Goal: Task Accomplishment & Management: Manage account settings

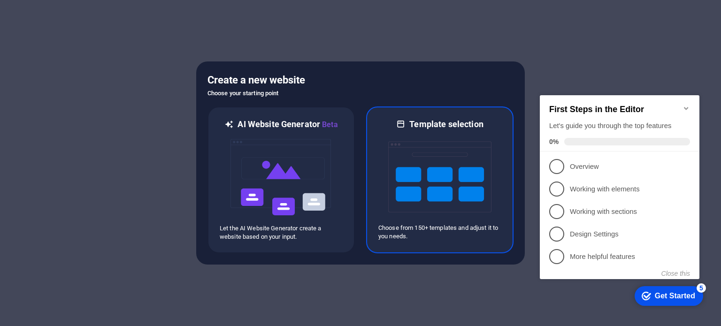
click at [416, 158] on img at bounding box center [439, 177] width 103 height 94
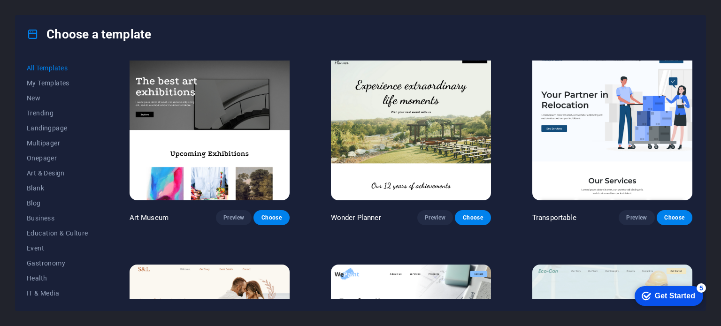
scroll to position [235, 0]
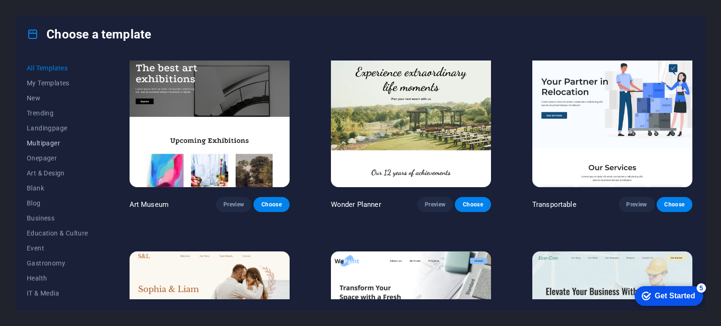
click at [43, 143] on span "Multipager" at bounding box center [57, 143] width 61 height 8
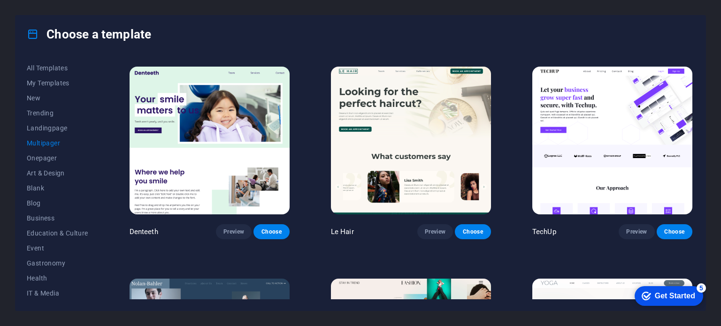
scroll to position [1643, 0]
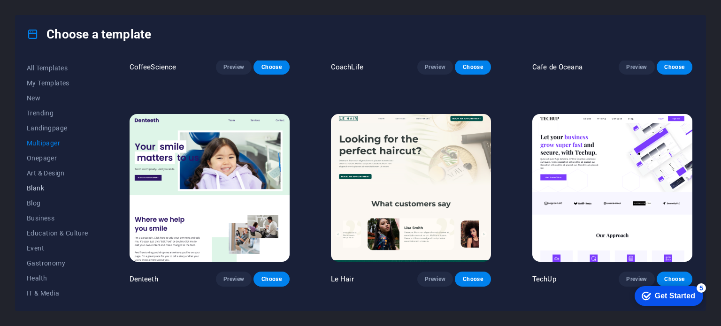
click at [45, 189] on span "Blank" at bounding box center [57, 188] width 61 height 8
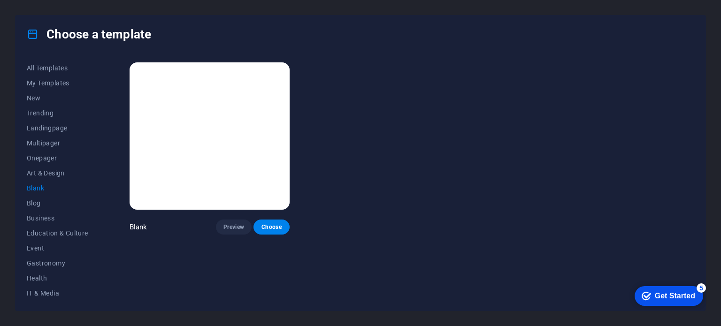
scroll to position [0, 0]
click at [36, 204] on span "Blog" at bounding box center [57, 203] width 61 height 8
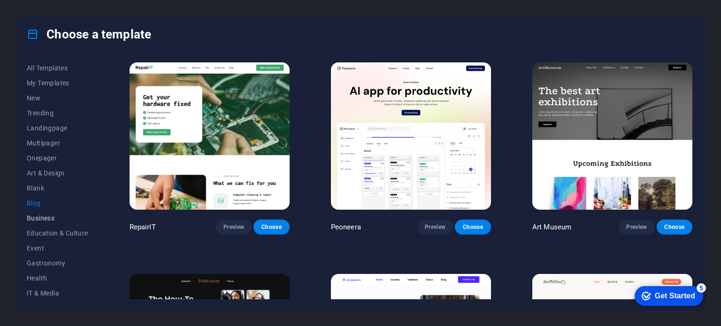
click at [41, 217] on span "Business" at bounding box center [57, 218] width 61 height 8
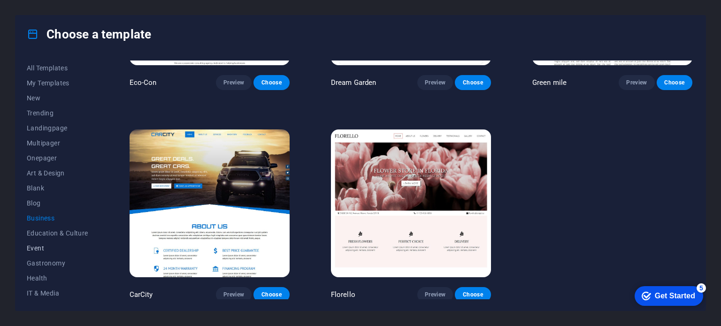
scroll to position [47, 0]
click at [40, 244] on span "IT & Media" at bounding box center [57, 247] width 61 height 8
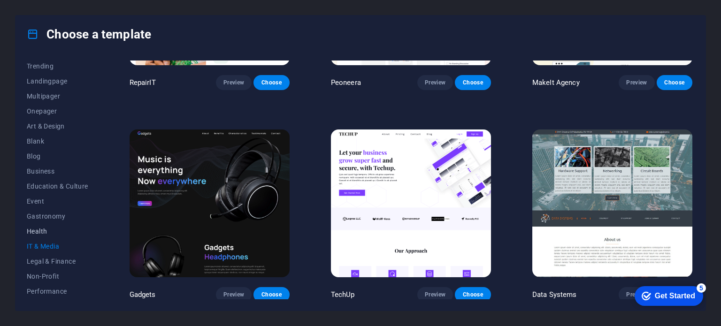
scroll to position [136, 0]
click at [43, 230] on span "Services" at bounding box center [57, 233] width 61 height 8
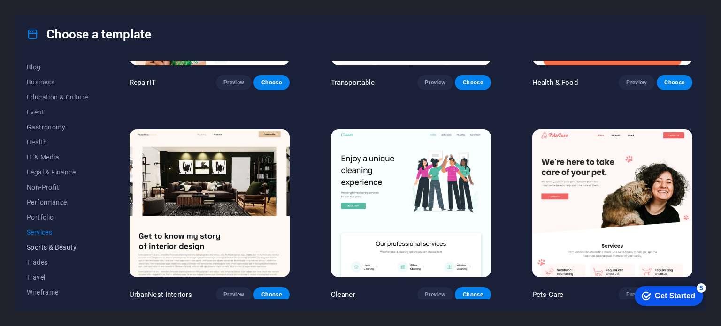
click at [43, 245] on span "Sports & Beauty" at bounding box center [57, 248] width 61 height 8
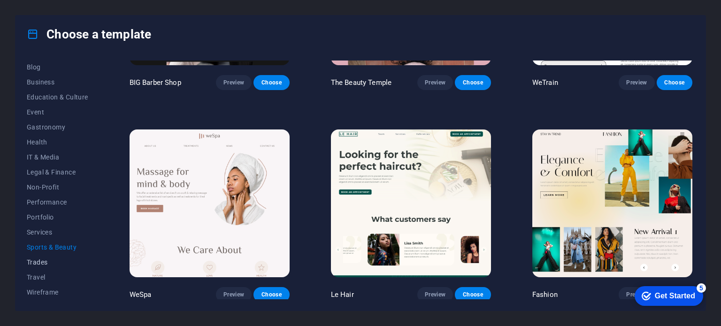
click at [46, 264] on span "Trades" at bounding box center [57, 263] width 61 height 8
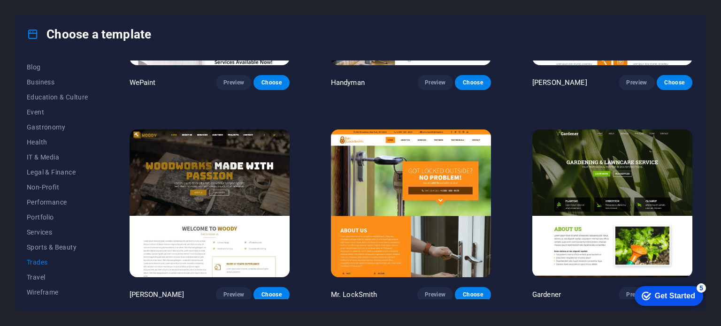
scroll to position [0, 0]
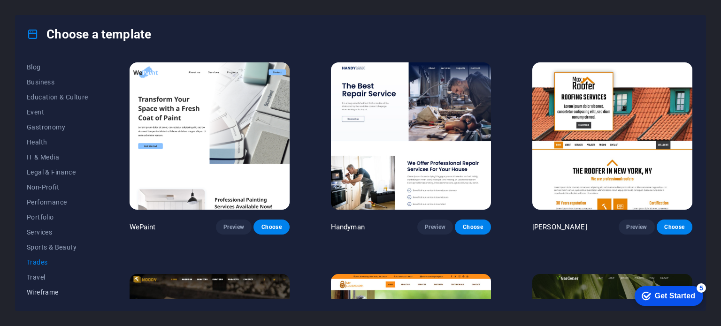
click at [40, 292] on span "Wireframe" at bounding box center [57, 293] width 61 height 8
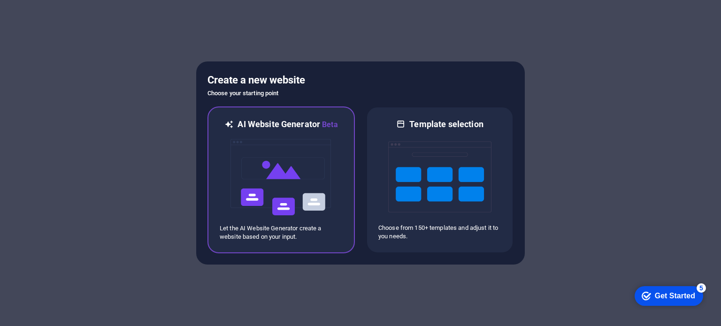
click at [283, 190] on img at bounding box center [281, 177] width 103 height 94
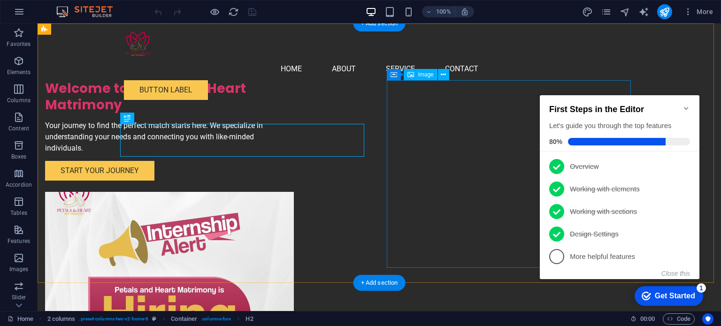
click at [289, 192] on figure at bounding box center [167, 286] width 244 height 188
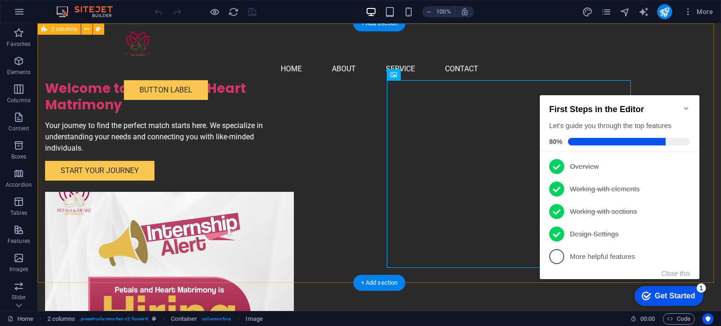
click at [666, 68] on div "Welcome to Petals and Heart Matrimony Your journey to find the perfect match st…" at bounding box center [379, 208] width 683 height 371
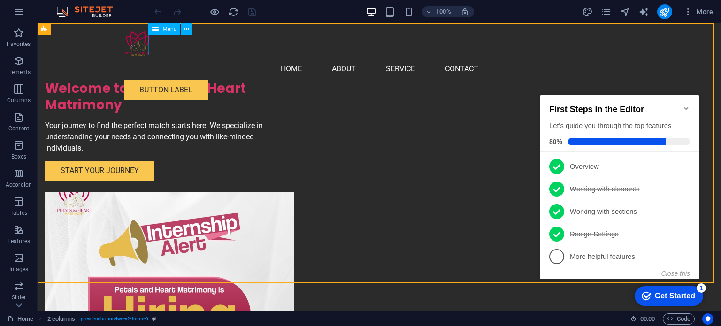
click at [306, 58] on nav "Home About Service Contact" at bounding box center [379, 69] width 511 height 23
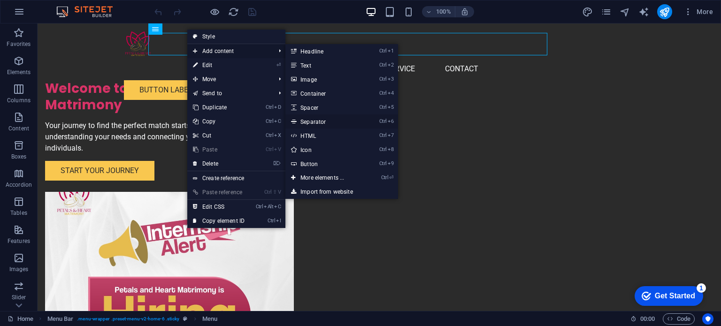
click at [0, 0] on link "Ctrl 6 Separator" at bounding box center [0, 0] width 0 height 0
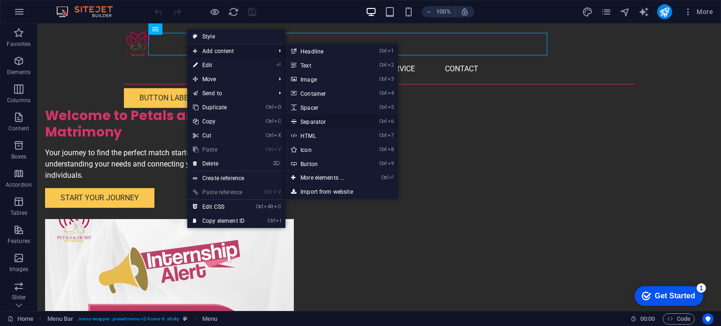
select select "%"
select select "px"
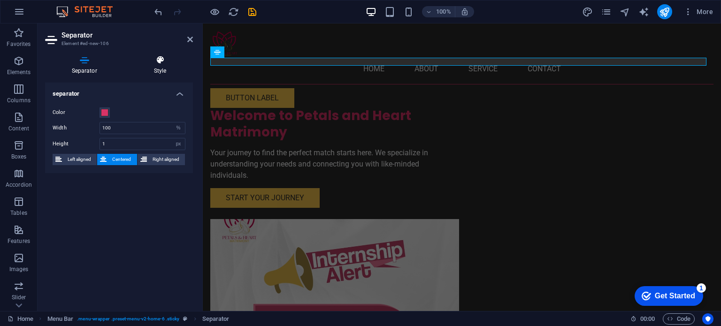
click at [160, 59] on icon at bounding box center [160, 59] width 66 height 9
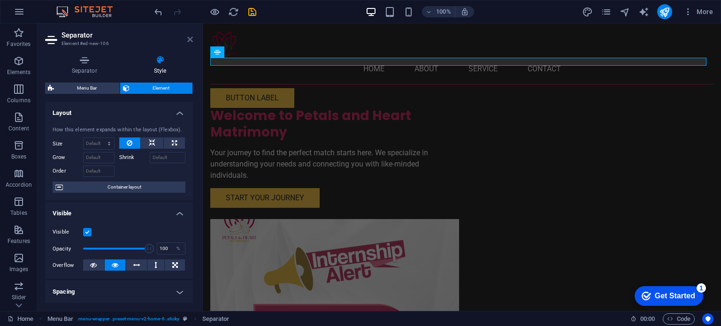
click at [190, 41] on icon at bounding box center [190, 40] width 6 height 8
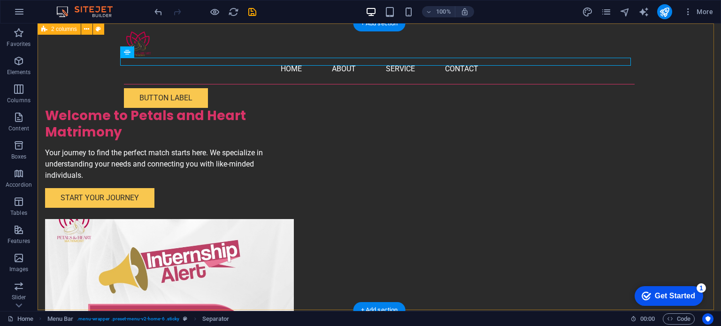
click at [69, 126] on div "Welcome to Petals and Heart Matrimony Your journey to find the perfect match st…" at bounding box center [379, 222] width 683 height 398
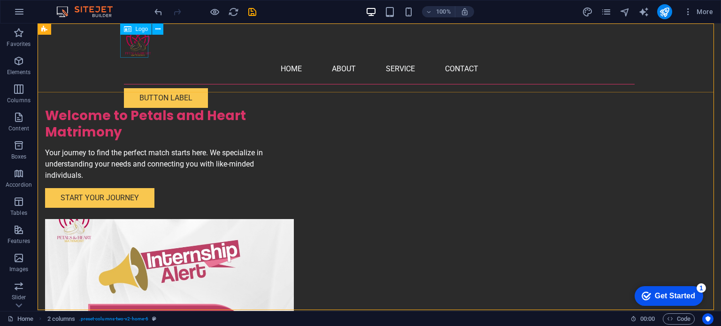
click at [142, 49] on div at bounding box center [379, 44] width 511 height 27
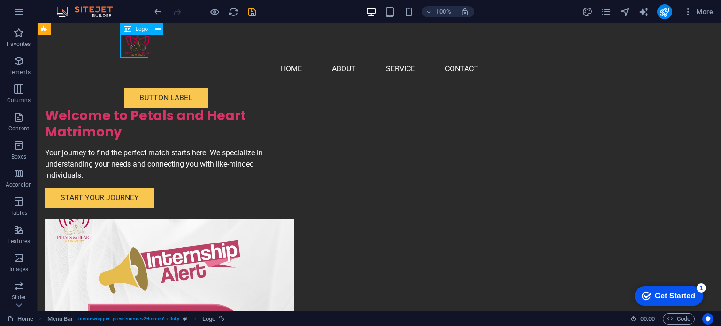
drag, startPoint x: 135, startPoint y: 48, endPoint x: 145, endPoint y: 48, distance: 9.9
click at [145, 48] on div at bounding box center [379, 44] width 511 height 27
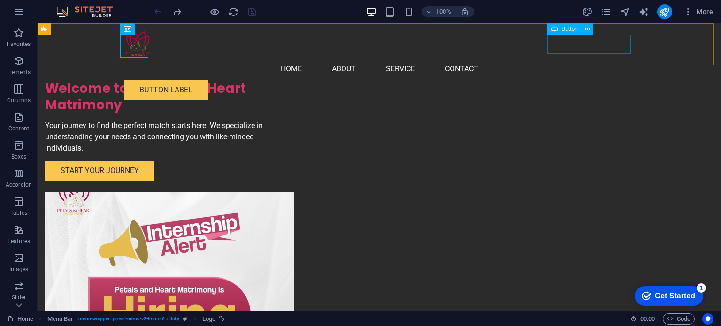
click at [554, 80] on div "Button label" at bounding box center [379, 90] width 511 height 20
click at [561, 26] on div "Button" at bounding box center [564, 28] width 34 height 11
drag, startPoint x: 561, startPoint y: 26, endPoint x: 354, endPoint y: 4, distance: 208.1
click at [561, 26] on div "Button" at bounding box center [564, 28] width 34 height 11
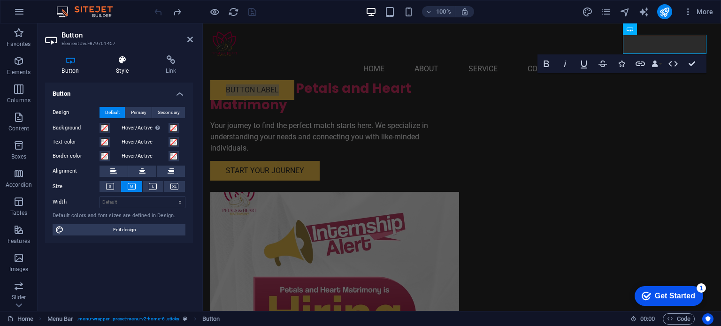
click at [122, 64] on icon at bounding box center [122, 59] width 46 height 9
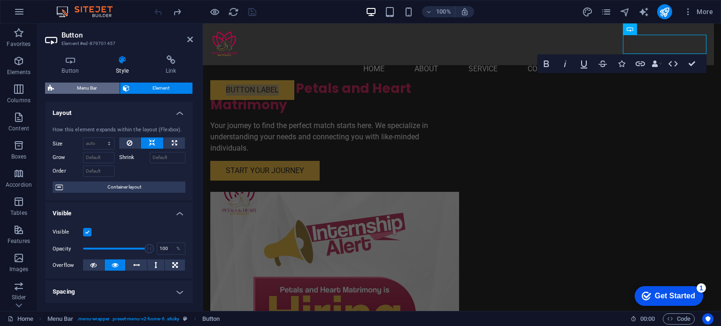
click at [103, 89] on span "Menu Bar" at bounding box center [87, 88] width 60 height 11
select select "rem"
select select "preset-menu-v2-home-6"
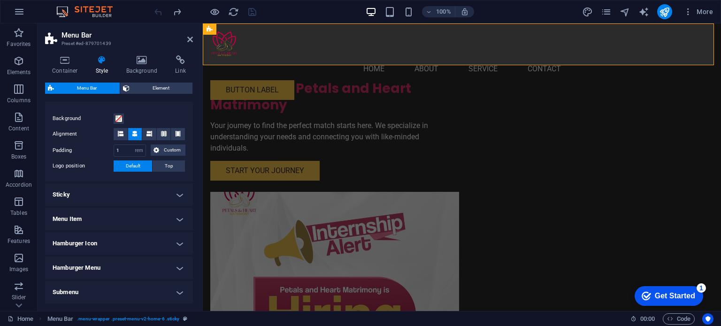
scroll to position [211, 0]
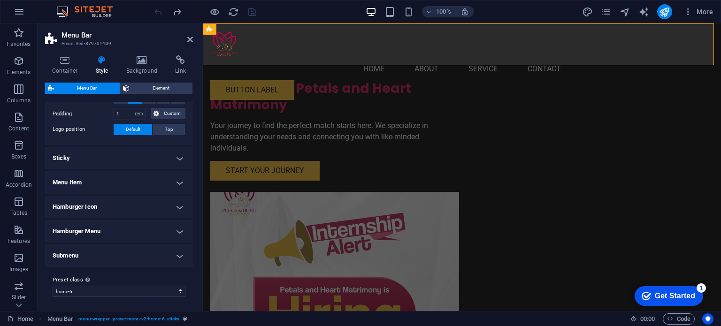
click at [82, 182] on h4 "Menu Item" at bounding box center [119, 182] width 148 height 23
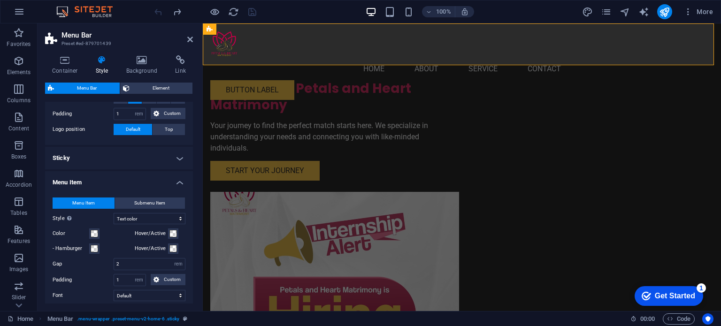
click at [82, 182] on h4 "Menu Item" at bounding box center [119, 179] width 148 height 17
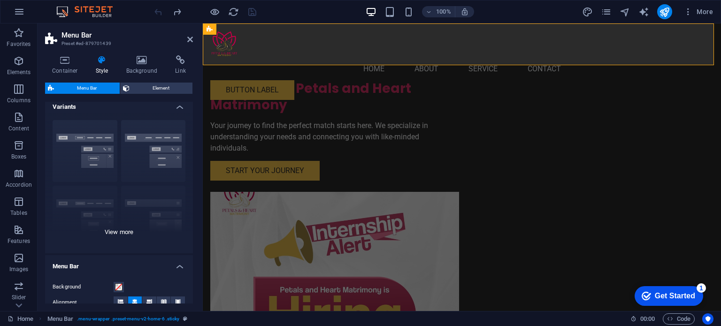
scroll to position [0, 0]
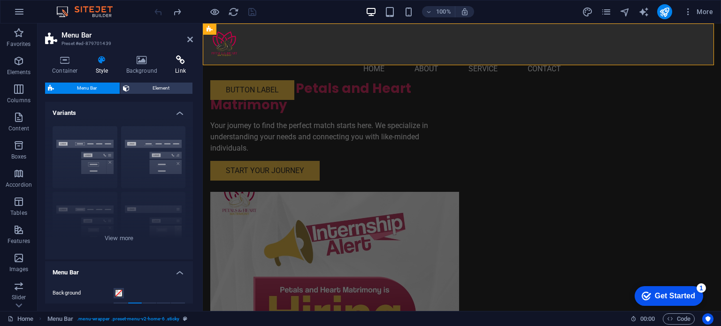
click at [178, 62] on icon at bounding box center [180, 59] width 25 height 9
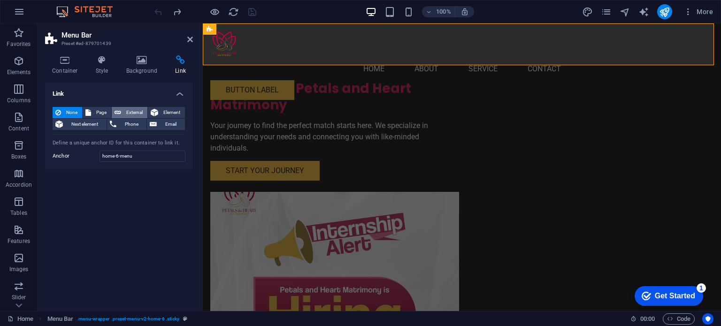
click at [126, 110] on span "External" at bounding box center [134, 112] width 21 height 11
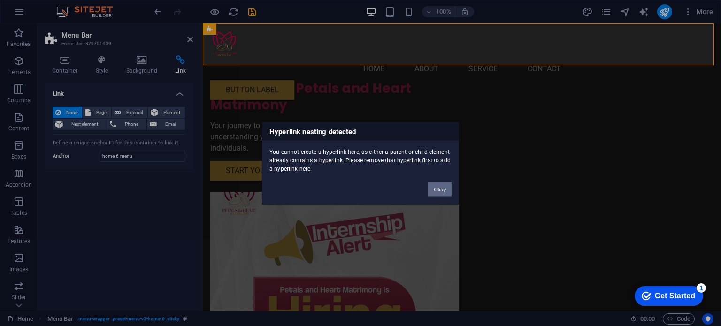
drag, startPoint x: 436, startPoint y: 185, endPoint x: 229, endPoint y: 162, distance: 207.8
click at [436, 185] on button "Okay" at bounding box center [439, 189] width 23 height 14
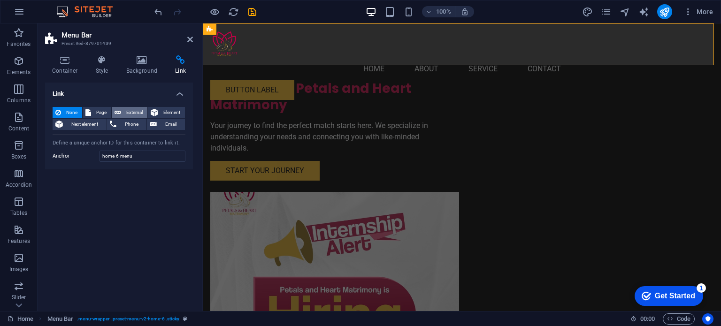
click at [124, 110] on span "External" at bounding box center [134, 112] width 21 height 11
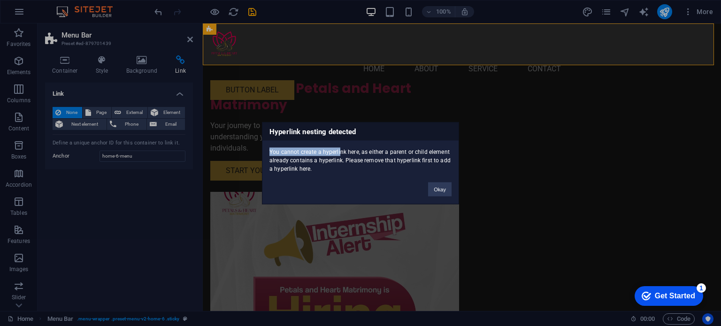
drag, startPoint x: 270, startPoint y: 150, endPoint x: 338, endPoint y: 154, distance: 68.2
click at [338, 154] on div "You cannot create a hyperlink here, as either a parent or child element already…" at bounding box center [360, 156] width 196 height 32
click at [437, 190] on button "Okay" at bounding box center [439, 189] width 23 height 14
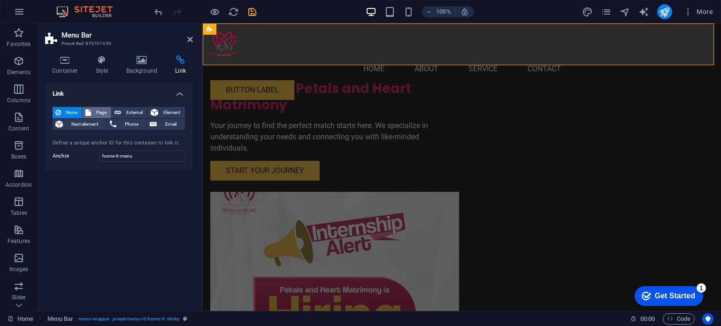
click at [91, 110] on button "Page" at bounding box center [97, 112] width 29 height 11
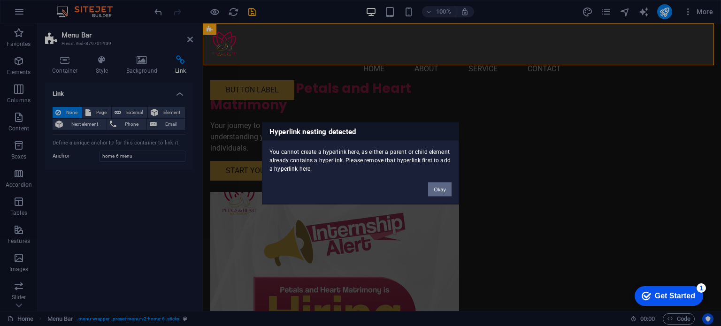
drag, startPoint x: 437, startPoint y: 189, endPoint x: 68, endPoint y: 134, distance: 373.0
click at [437, 189] on button "Okay" at bounding box center [439, 189] width 23 height 14
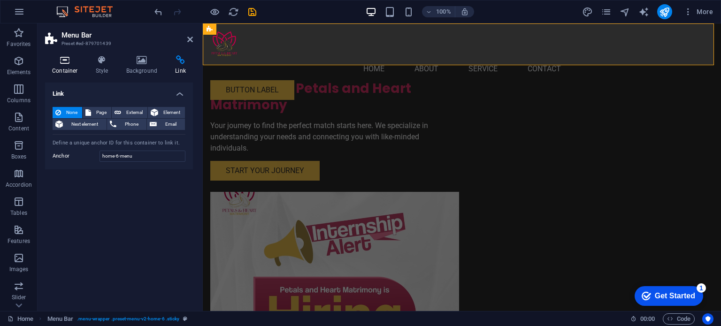
click at [71, 69] on h4 "Container" at bounding box center [67, 65] width 44 height 20
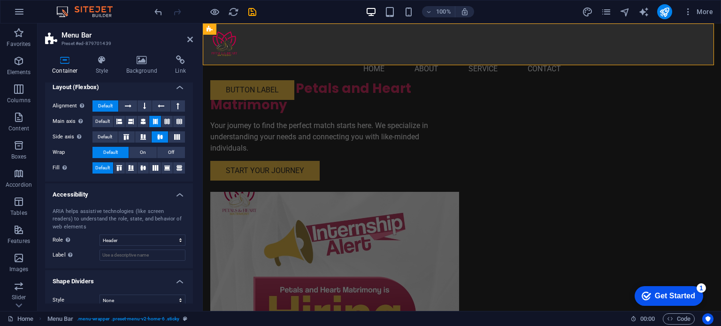
scroll to position [142, 0]
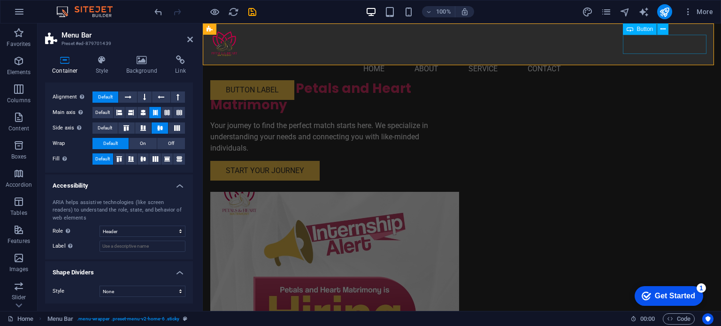
click at [670, 80] on div "Button label" at bounding box center [461, 90] width 503 height 20
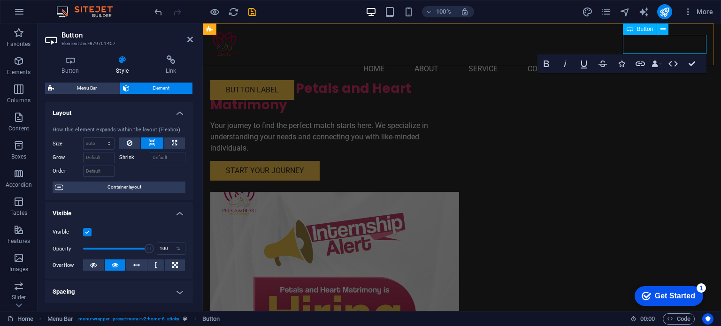
click at [670, 45] on header "Menu Home About Service Contact Button label" at bounding box center [462, 65] width 518 height 84
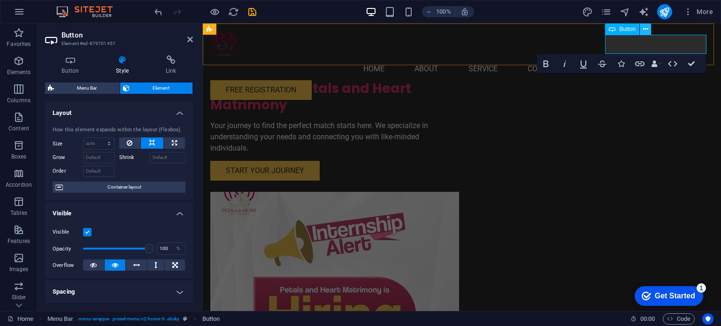
click at [650, 28] on button at bounding box center [645, 28] width 11 height 11
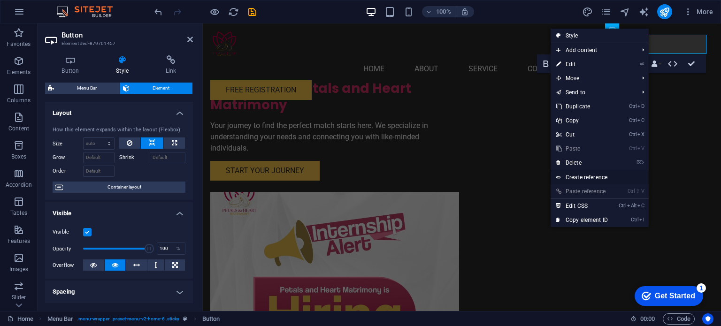
click at [586, 176] on link "Create reference" at bounding box center [600, 177] width 98 height 14
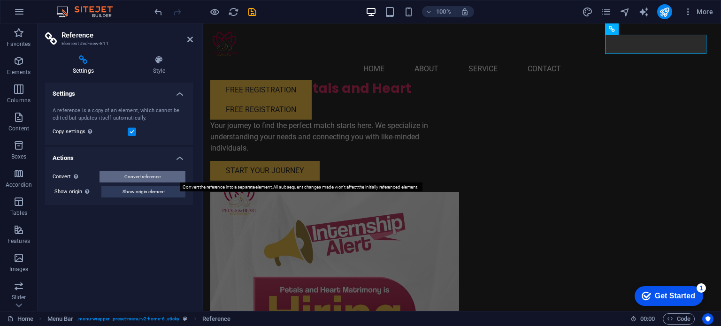
click at [143, 176] on span "Convert reference" at bounding box center [142, 176] width 36 height 11
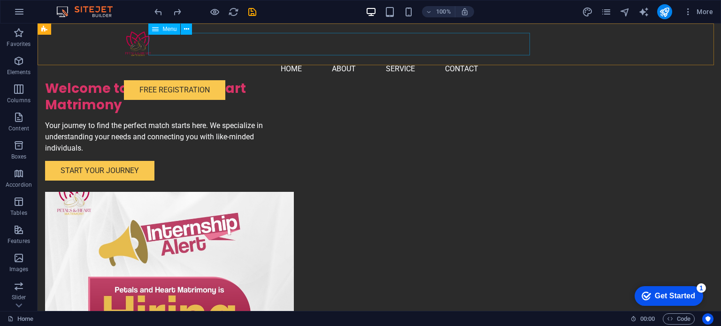
click at [459, 58] on nav "Home About Service Contact" at bounding box center [379, 69] width 511 height 23
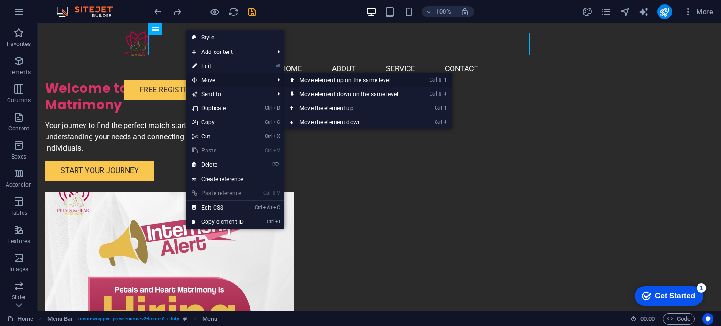
click at [329, 84] on link "Ctrl ⇧ ⬆ Move element up on the same level" at bounding box center [350, 80] width 132 height 14
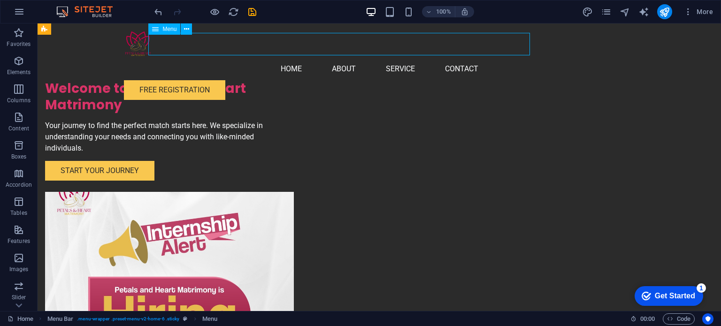
drag, startPoint x: 294, startPoint y: 46, endPoint x: 342, endPoint y: 46, distance: 48.3
click at [342, 58] on nav "Home About Service Contact" at bounding box center [379, 69] width 511 height 23
click at [454, 58] on nav "Home About Service Contact" at bounding box center [379, 69] width 511 height 23
click at [190, 31] on button at bounding box center [186, 28] width 11 height 11
click at [190, 28] on button at bounding box center [186, 28] width 11 height 11
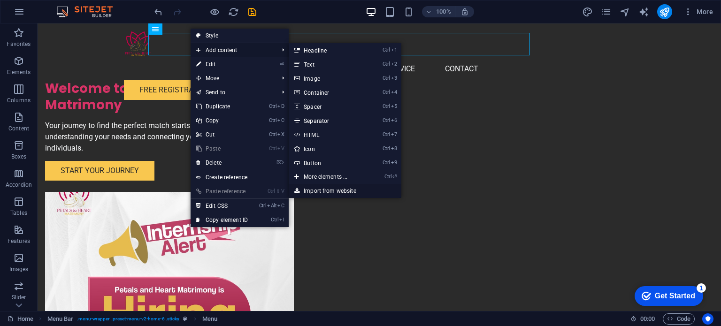
drag, startPoint x: 332, startPoint y: 191, endPoint x: 295, endPoint y: 167, distance: 44.1
click at [332, 191] on link "Import from website" at bounding box center [345, 191] width 113 height 14
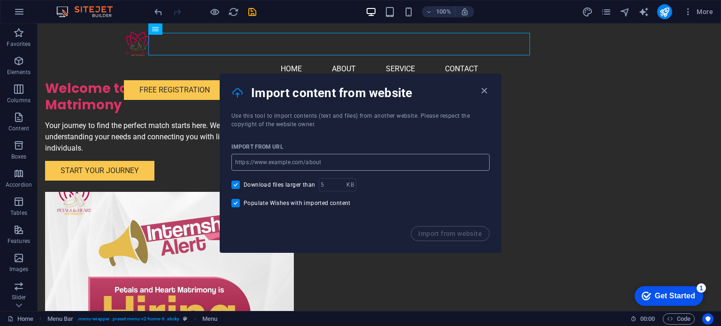
click at [317, 161] on input "url" at bounding box center [360, 162] width 258 height 17
paste input "https://shadi.pk/"
type input "https://shadi.pk/"
click at [449, 231] on span "Import from website" at bounding box center [450, 234] width 64 height 8
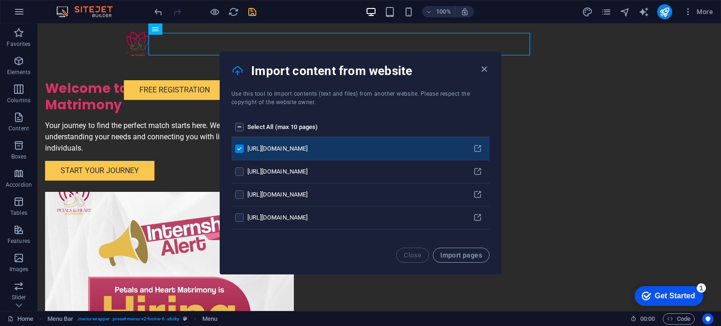
click at [238, 129] on label "pages list" at bounding box center [239, 127] width 8 height 8
click at [0, 0] on input "pages list" at bounding box center [0, 0] width 0 height 0
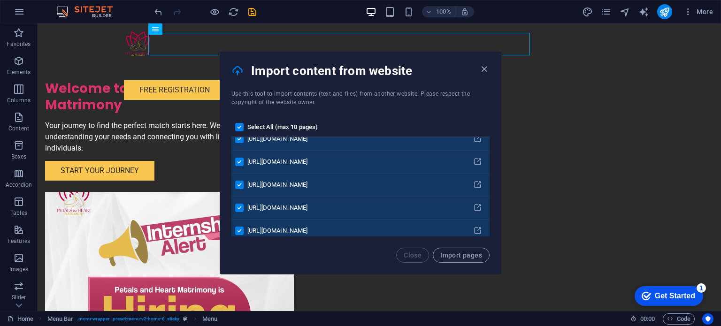
scroll to position [235, 0]
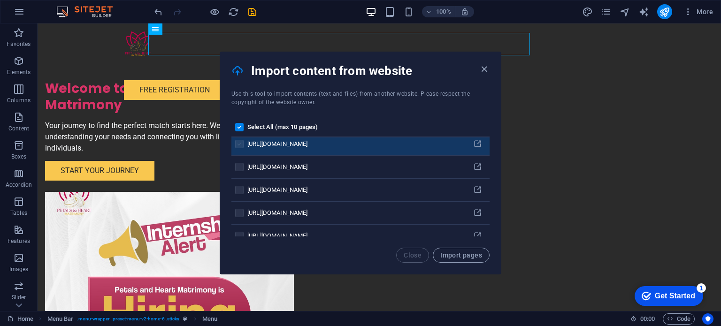
click at [240, 144] on label "pages list" at bounding box center [239, 144] width 8 height 8
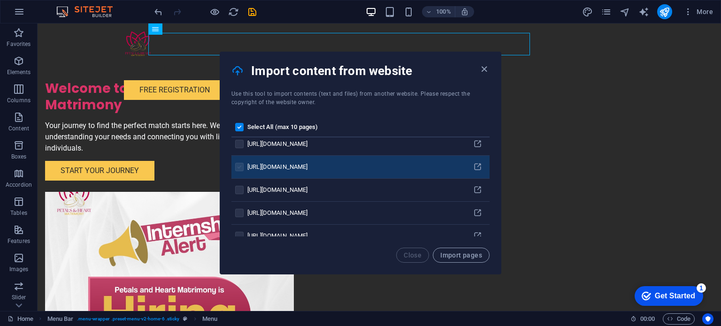
click at [239, 168] on label "pages list" at bounding box center [239, 167] width 8 height 8
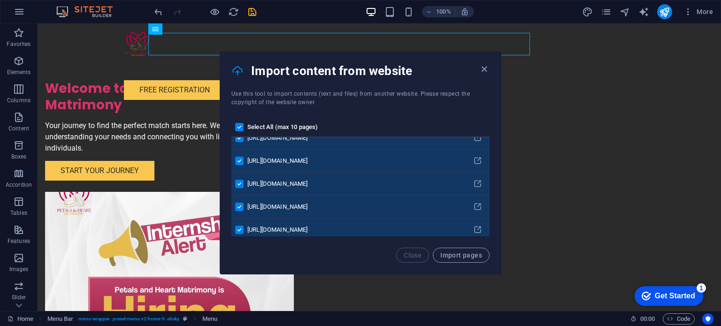
scroll to position [141, 0]
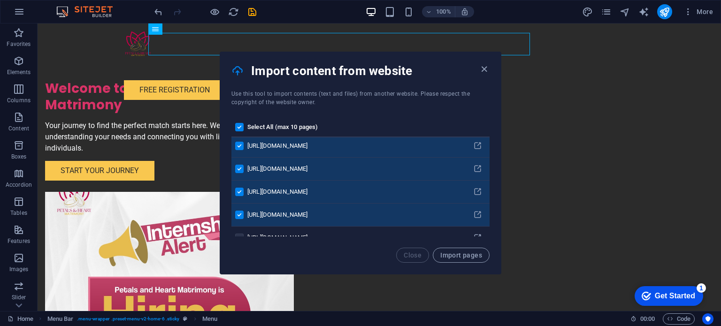
click at [240, 167] on label "pages list" at bounding box center [239, 169] width 8 height 8
click at [0, 0] on input "pages list" at bounding box center [0, 0] width 0 height 0
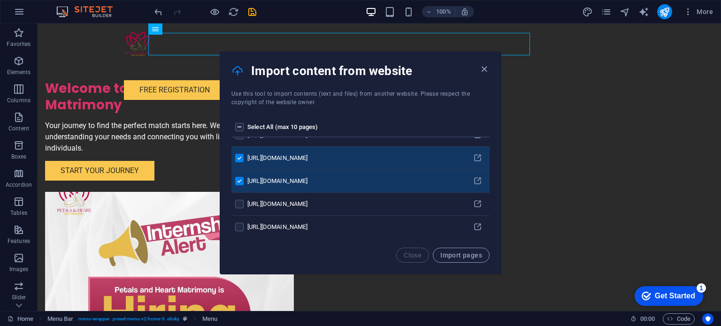
scroll to position [188, 0]
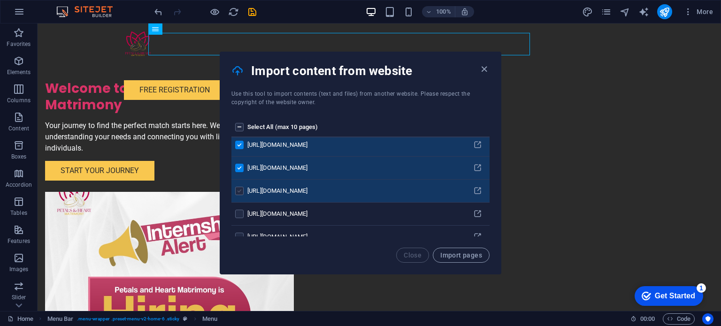
click at [240, 192] on label "pages list" at bounding box center [239, 191] width 8 height 8
click at [0, 0] on input "pages list" at bounding box center [0, 0] width 0 height 0
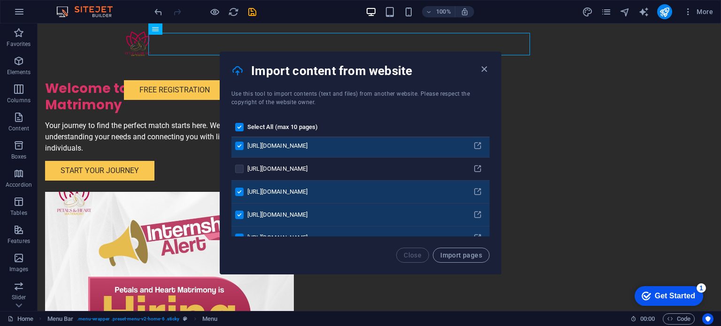
scroll to position [94, 0]
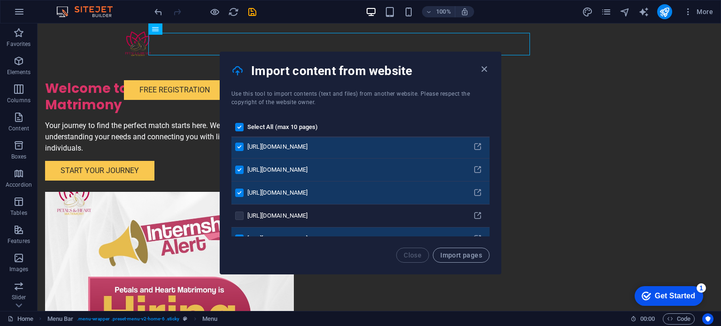
click at [238, 193] on label "pages list" at bounding box center [239, 193] width 8 height 8
click at [0, 0] on input "pages list" at bounding box center [0, 0] width 0 height 0
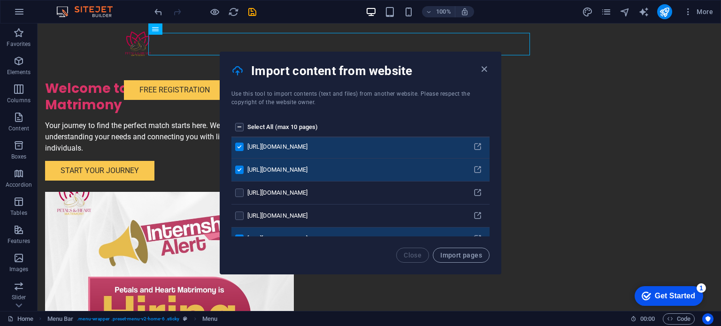
click at [241, 168] on label "pages list" at bounding box center [239, 170] width 8 height 8
click at [0, 0] on input "pages list" at bounding box center [0, 0] width 0 height 0
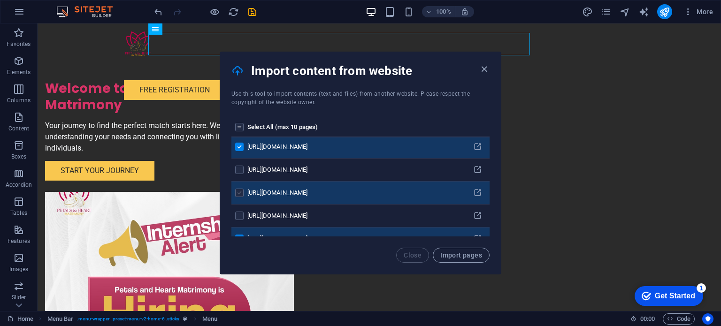
click at [237, 192] on label "pages list" at bounding box center [239, 193] width 8 height 8
click at [0, 0] on input "pages list" at bounding box center [0, 0] width 0 height 0
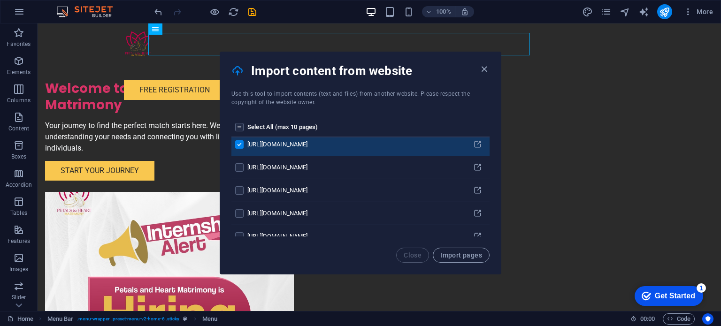
scroll to position [235, 0]
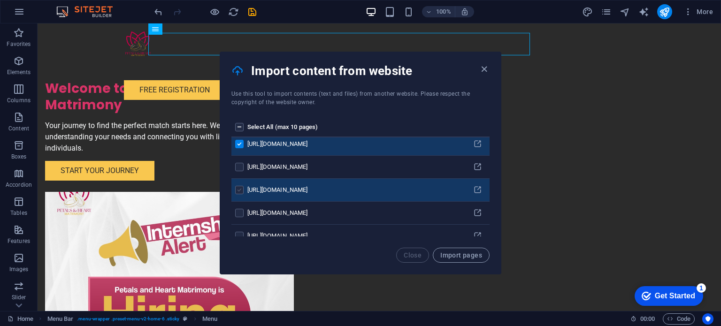
click at [242, 187] on label "pages list" at bounding box center [239, 190] width 8 height 8
click at [0, 0] on input "pages list" at bounding box center [0, 0] width 0 height 0
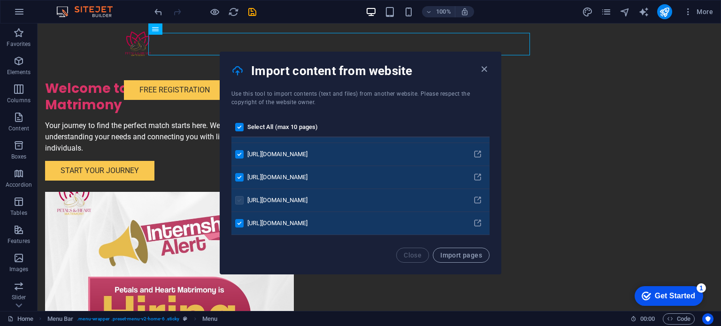
scroll to position [188, 0]
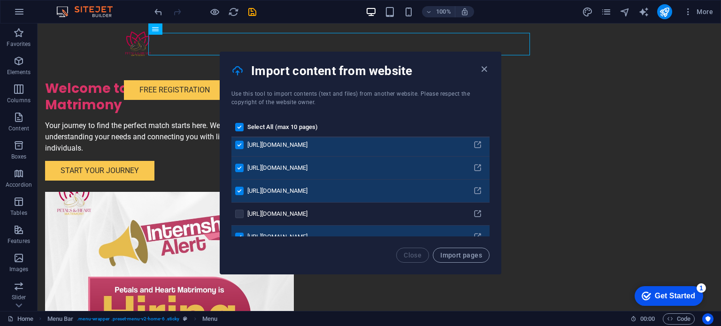
click at [238, 188] on label "pages list" at bounding box center [239, 191] width 8 height 8
click at [0, 0] on input "pages list" at bounding box center [0, 0] width 0 height 0
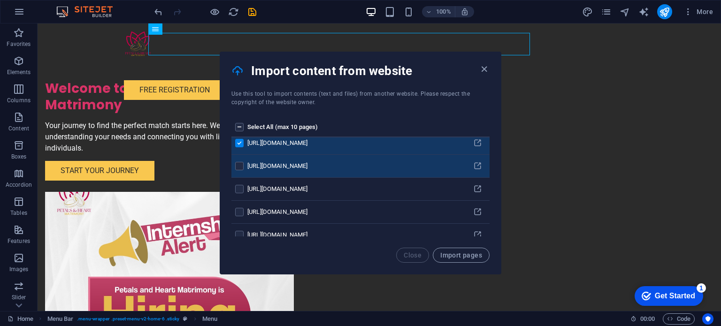
scroll to position [235, 0]
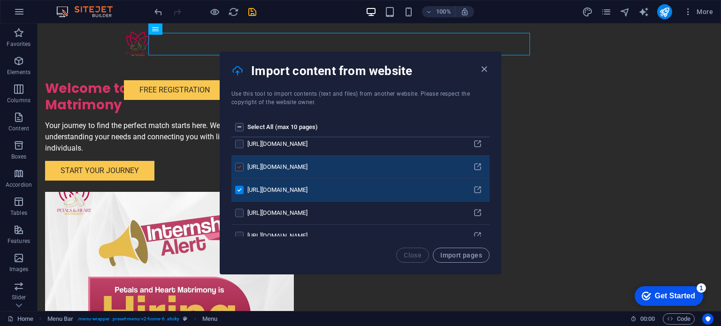
click at [241, 166] on label "pages list" at bounding box center [239, 167] width 8 height 8
click at [0, 0] on input "pages list" at bounding box center [0, 0] width 0 height 0
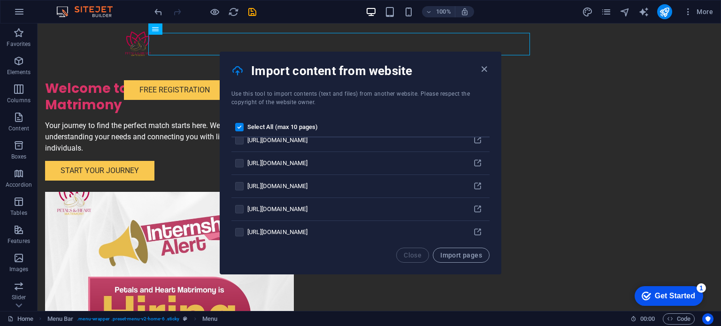
scroll to position [427, 0]
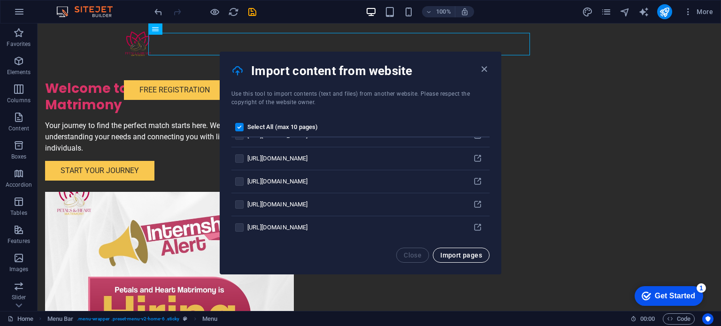
click at [467, 259] on span "Import pages" at bounding box center [461, 256] width 42 height 8
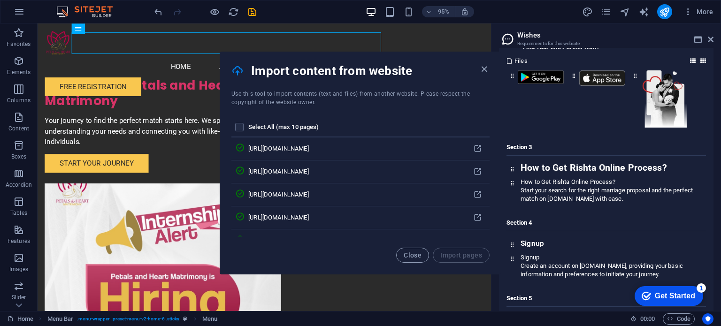
scroll to position [0, 0]
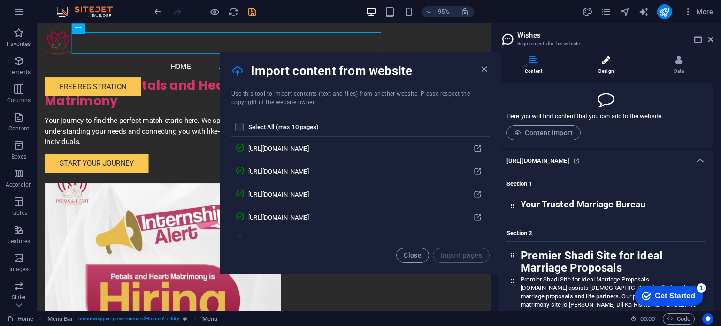
click at [602, 60] on icon at bounding box center [606, 59] width 8 height 9
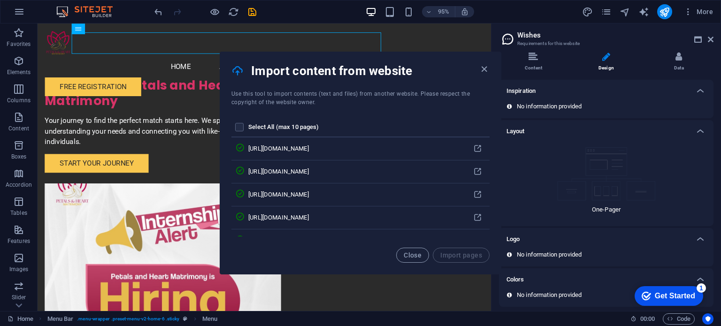
scroll to position [6, 0]
click at [678, 63] on li "Data" at bounding box center [678, 60] width 69 height 20
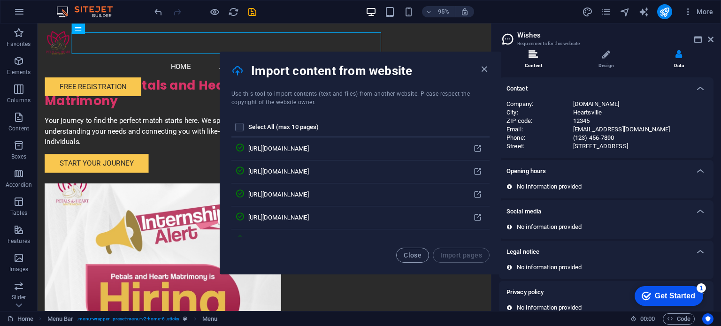
click at [539, 62] on li "Content" at bounding box center [535, 60] width 73 height 20
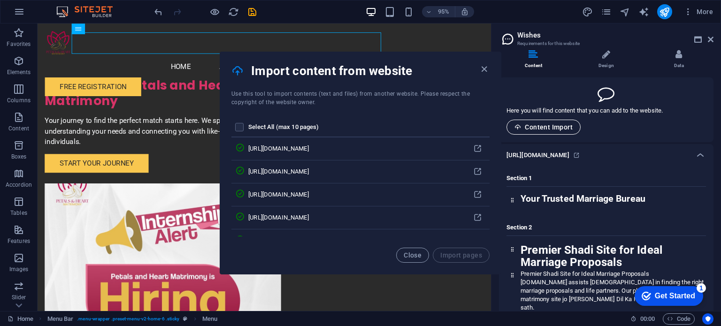
click at [558, 123] on span "Content Import" at bounding box center [543, 127] width 58 height 8
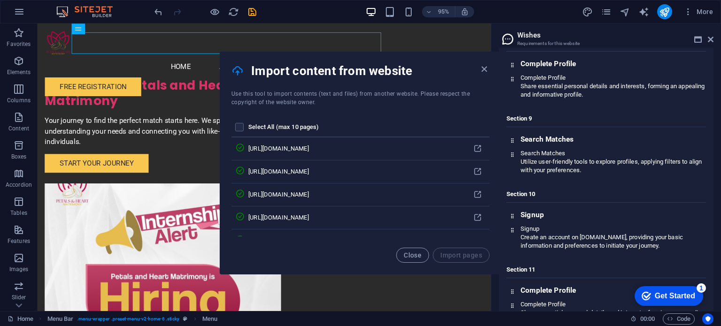
scroll to position [1085, 0]
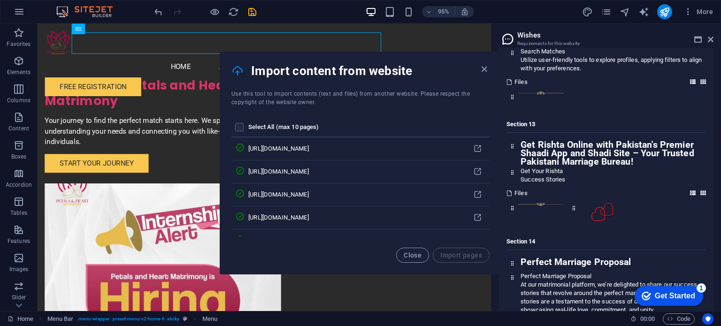
drag, startPoint x: 720, startPoint y: 69, endPoint x: 720, endPoint y: 140, distance: 70.9
click at [715, 168] on div "Content Design Data Here you will find content that you can add to the website.…" at bounding box center [606, 179] width 230 height 263
drag, startPoint x: 720, startPoint y: 71, endPoint x: 711, endPoint y: 154, distance: 83.5
click at [718, 146] on div "Content Design Data Here you will find content that you can add to the website.…" at bounding box center [606, 179] width 230 height 263
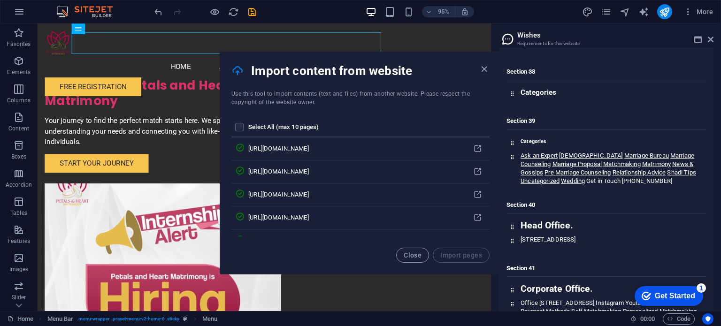
scroll to position [14418, 0]
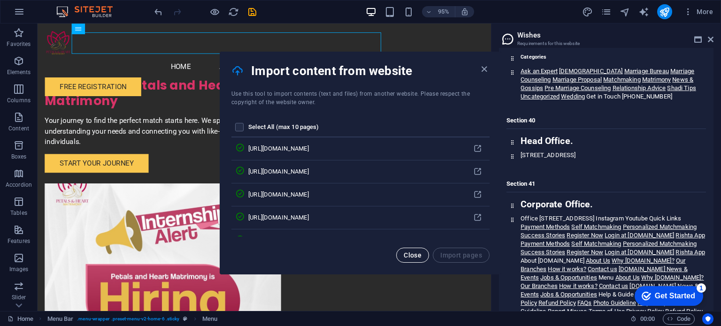
click at [413, 252] on span "Close" at bounding box center [413, 256] width 18 height 8
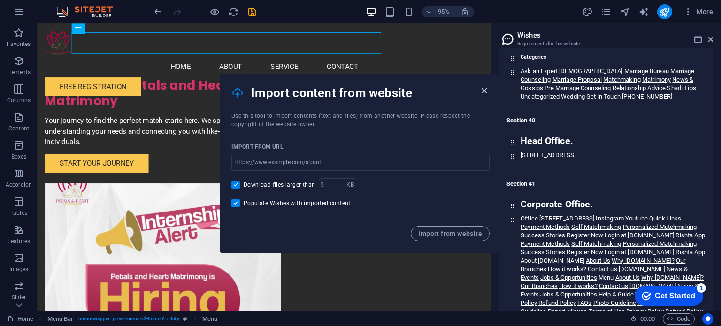
click at [482, 92] on icon "button" at bounding box center [484, 90] width 11 height 11
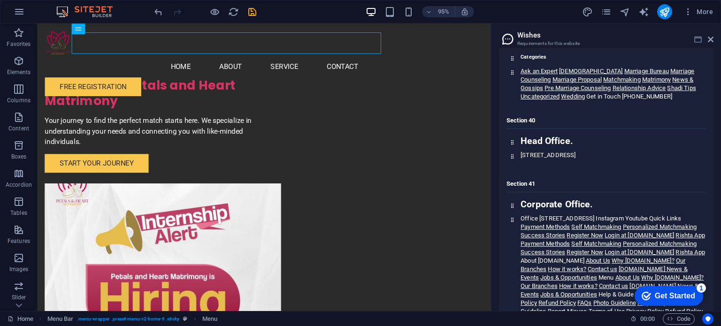
click at [700, 39] on icon at bounding box center [698, 40] width 8 height 8
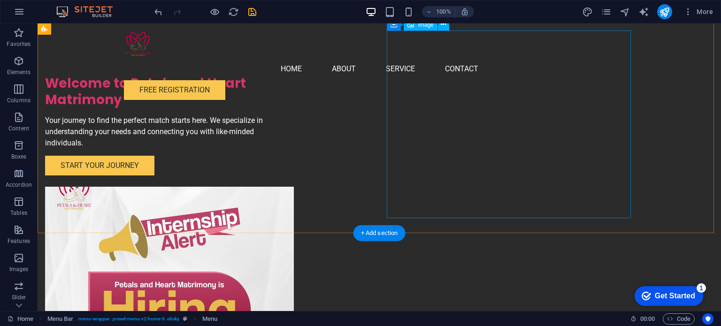
scroll to position [0, 0]
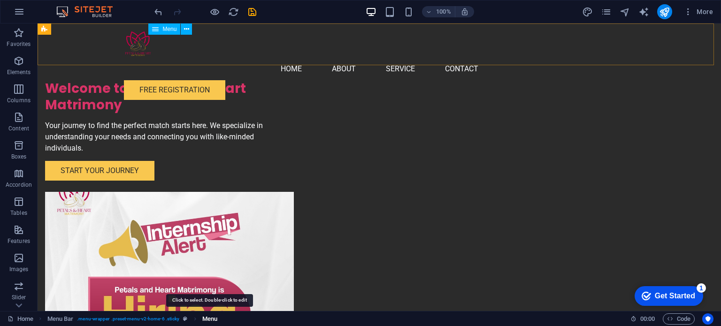
click at [214, 319] on span "Menu" at bounding box center [209, 319] width 15 height 11
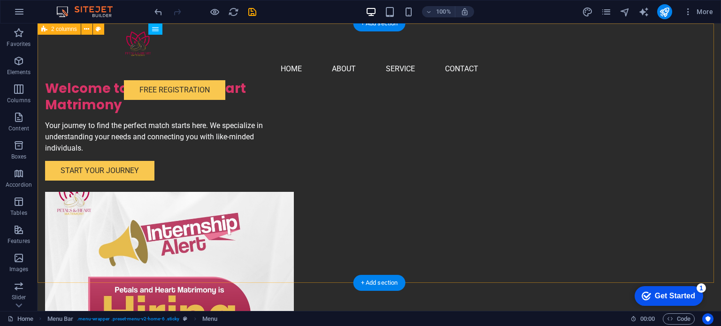
click at [676, 149] on div "Welcome to Petals and Heart Matrimony Your journey to find the perfect match st…" at bounding box center [379, 208] width 683 height 371
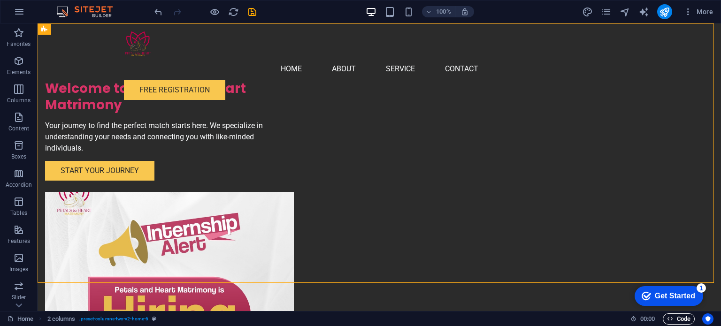
click at [687, 318] on span "Code" at bounding box center [678, 319] width 23 height 11
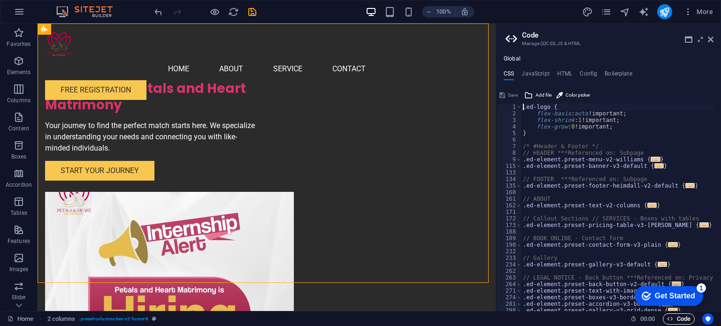
click at [687, 318] on span "Code" at bounding box center [678, 319] width 23 height 11
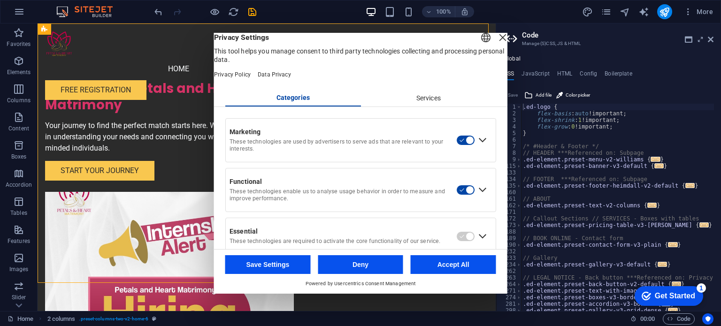
click at [498, 38] on header "English Deutsch Privacy Settings This tool helps you manage consent to third pa…" at bounding box center [360, 61] width 293 height 57
click at [496, 44] on div "Close Layer" at bounding box center [502, 37] width 13 height 13
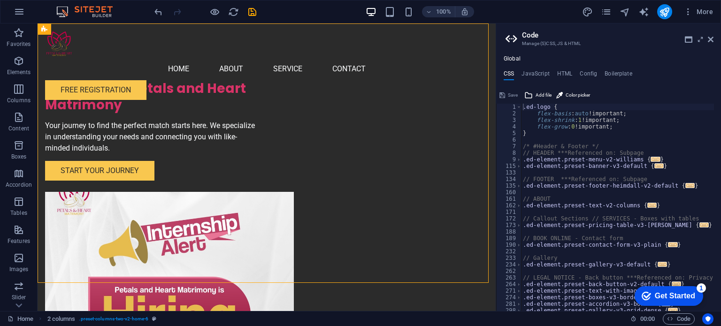
click at [713, 41] on aside "Code Manage (S)CSS, JS & HTML Global CSS JavaScript HTML Config Boilerplate .ed…" at bounding box center [608, 167] width 225 height 288
drag, startPoint x: 710, startPoint y: 39, endPoint x: 671, endPoint y: 18, distance: 44.3
click at [710, 39] on icon at bounding box center [711, 40] width 6 height 8
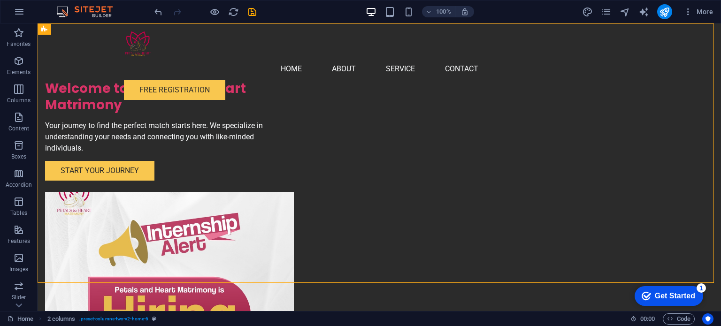
click at [325, 10] on div "100% More" at bounding box center [435, 11] width 564 height 15
click at [236, 15] on icon "reload" at bounding box center [233, 12] width 11 height 11
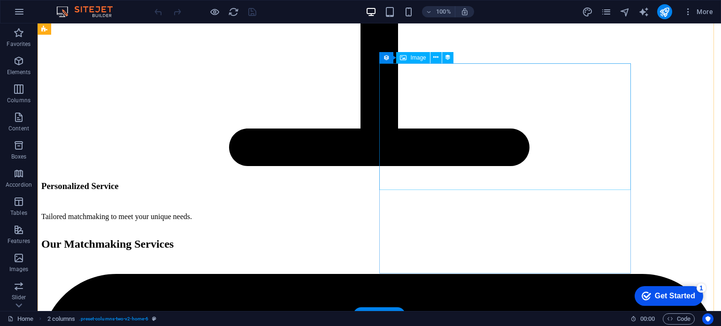
scroll to position [3587, 0]
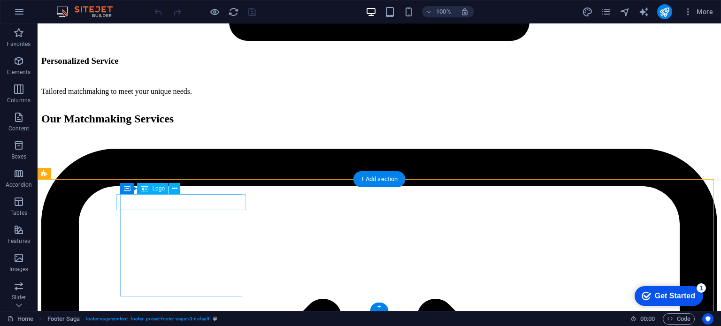
click at [155, 189] on span "Logo" at bounding box center [158, 189] width 13 height 6
click at [173, 190] on icon at bounding box center [174, 189] width 5 height 10
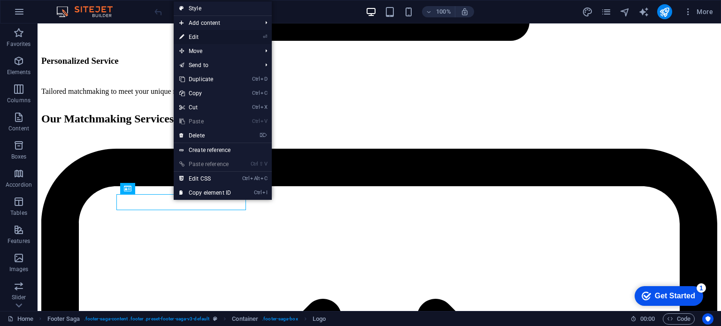
click at [225, 37] on link "⏎ Edit" at bounding box center [205, 37] width 63 height 14
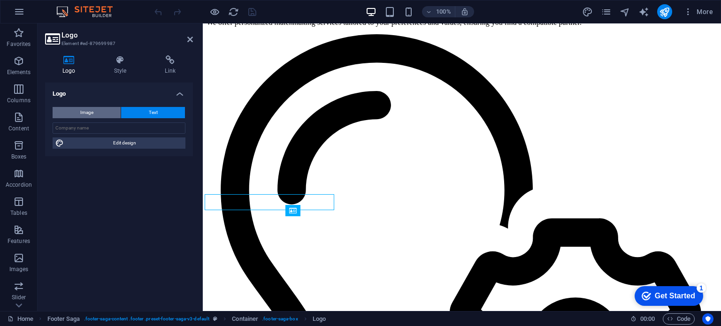
click at [92, 111] on span "Image" at bounding box center [86, 112] width 13 height 11
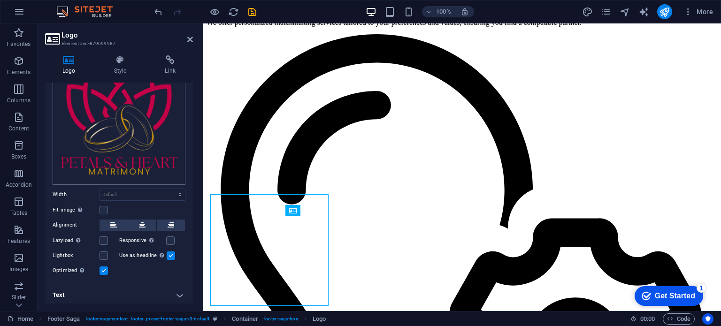
scroll to position [63, 0]
click at [122, 66] on h4 "Style" at bounding box center [122, 65] width 51 height 20
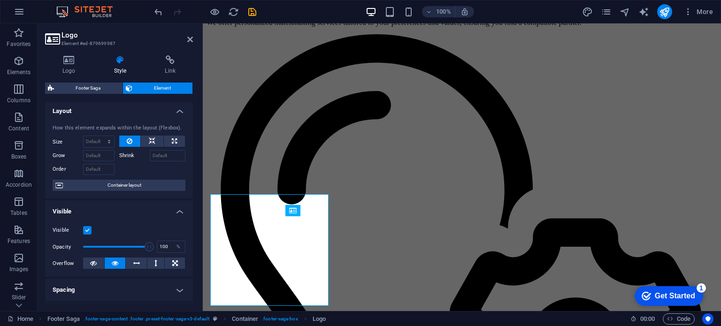
scroll to position [0, 0]
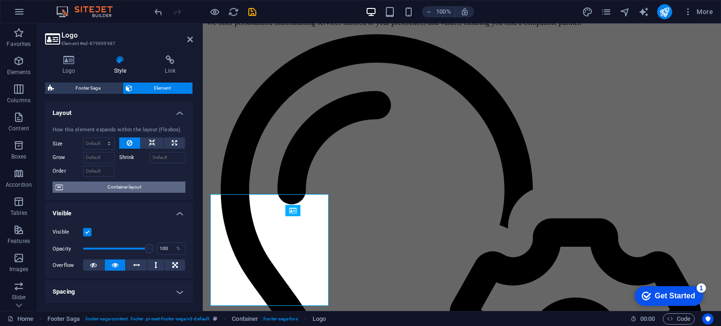
click at [117, 188] on span "Container layout" at bounding box center [124, 187] width 117 height 11
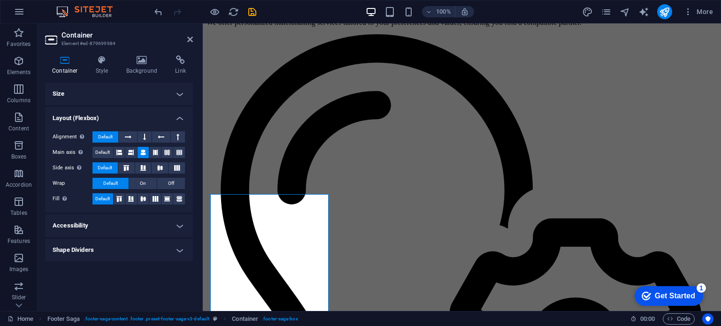
click at [131, 223] on h4 "Accessibility" at bounding box center [119, 225] width 148 height 23
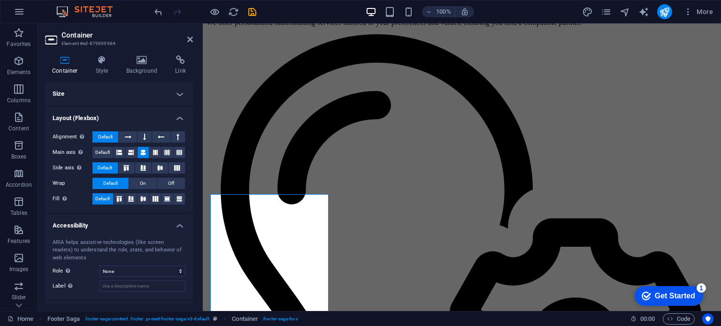
click at [131, 223] on h4 "Accessibility" at bounding box center [119, 222] width 148 height 17
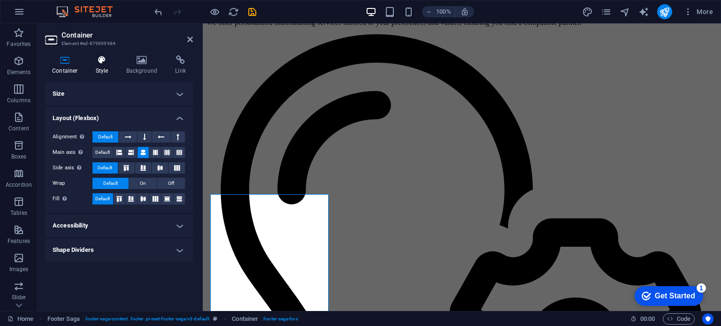
click at [102, 65] on h4 "Style" at bounding box center [104, 65] width 31 height 20
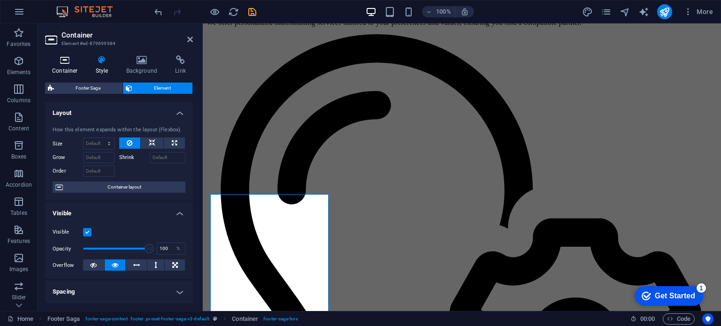
click at [76, 67] on h4 "Container" at bounding box center [67, 65] width 44 height 20
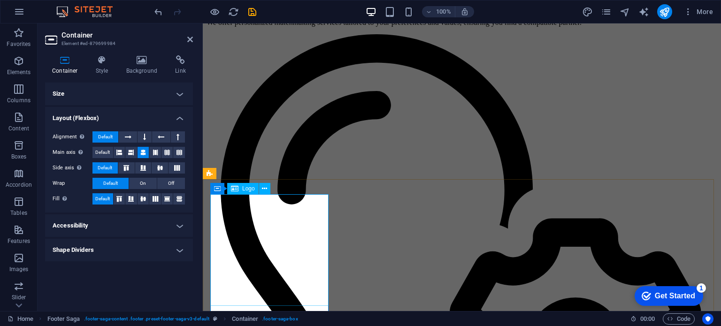
click at [245, 188] on span "Logo" at bounding box center [248, 189] width 13 height 6
click at [246, 188] on span "Logo" at bounding box center [248, 189] width 13 height 6
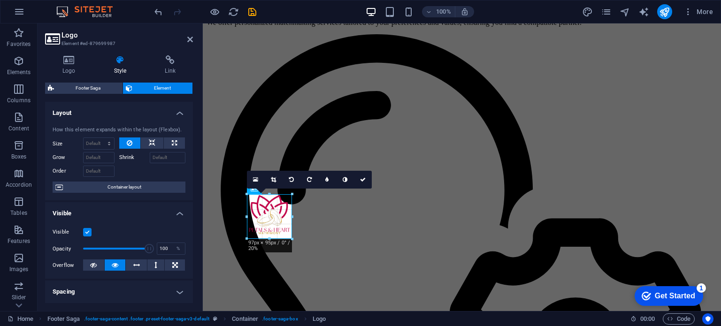
drag, startPoint x: 330, startPoint y: 306, endPoint x: 255, endPoint y: 221, distance: 113.0
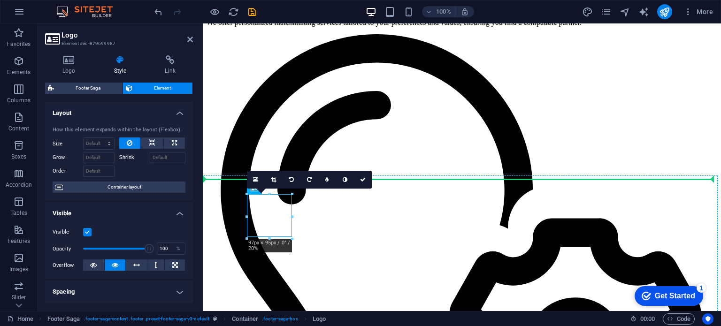
drag, startPoint x: 266, startPoint y: 217, endPoint x: 243, endPoint y: 214, distance: 23.2
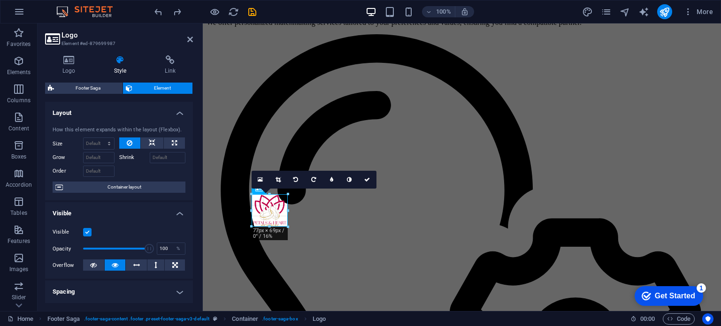
drag, startPoint x: 291, startPoint y: 237, endPoint x: 280, endPoint y: 225, distance: 16.6
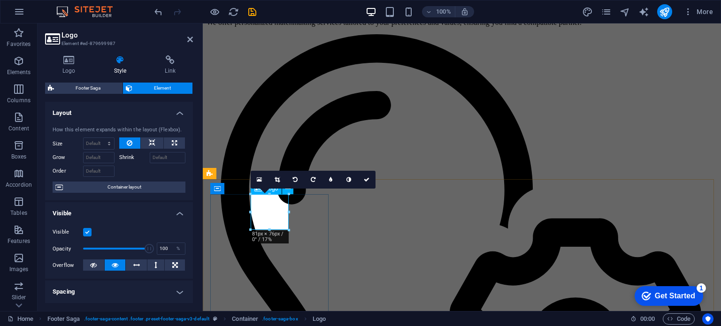
scroll to position [3586, 0]
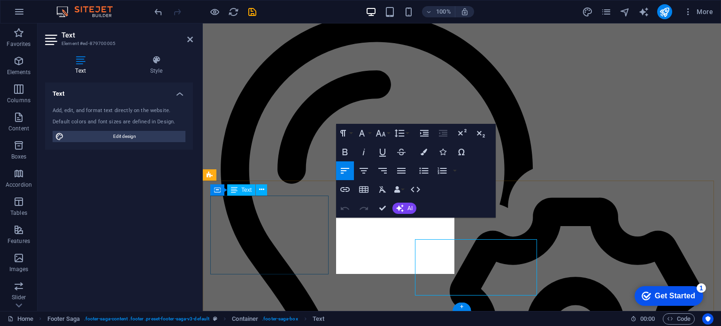
scroll to position [3564, 0]
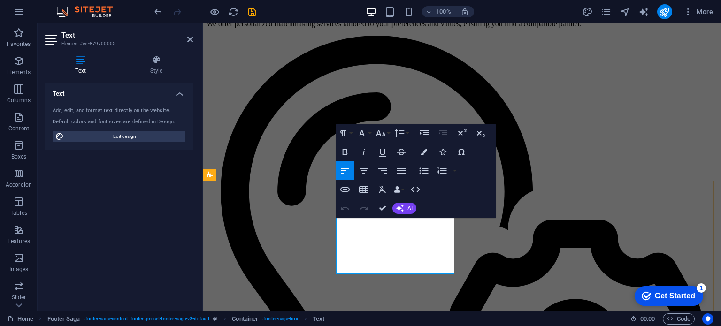
drag, startPoint x: 388, startPoint y: 221, endPoint x: 347, endPoint y: 223, distance: 40.9
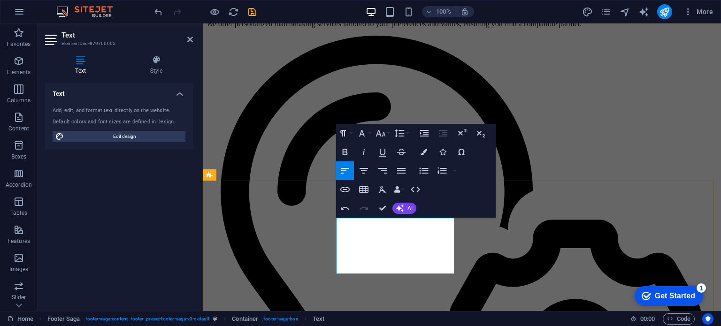
drag, startPoint x: 390, startPoint y: 234, endPoint x: 339, endPoint y: 227, distance: 51.2
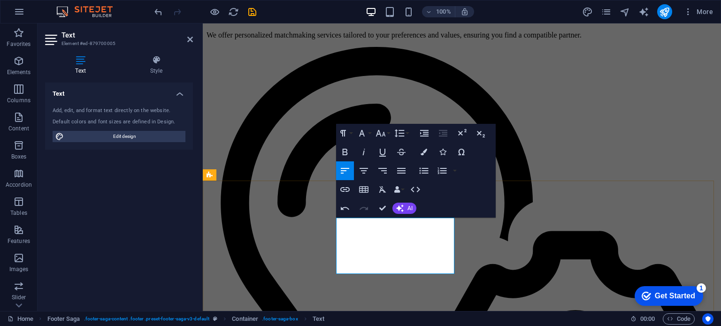
click at [436, 176] on icon "button" at bounding box center [441, 170] width 11 height 11
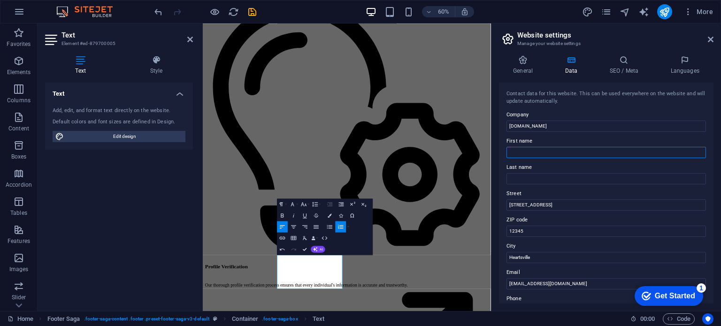
click at [531, 148] on input "First name" at bounding box center [605, 152] width 199 height 11
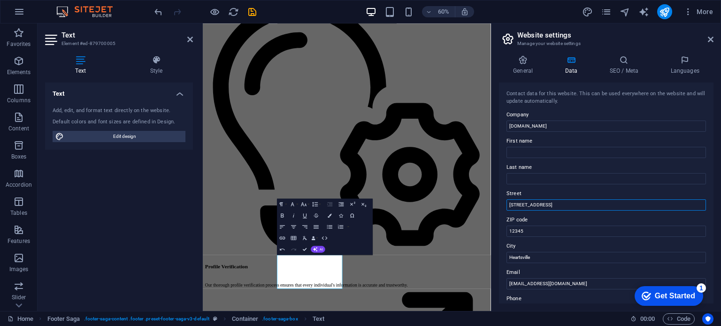
click at [526, 203] on input "123 Love Lane" at bounding box center [605, 204] width 199 height 11
paste input "Office # 207 Khaleej Tower Jail Road Lahor"
drag, startPoint x: 606, startPoint y: 204, endPoint x: 589, endPoint y: 203, distance: 17.4
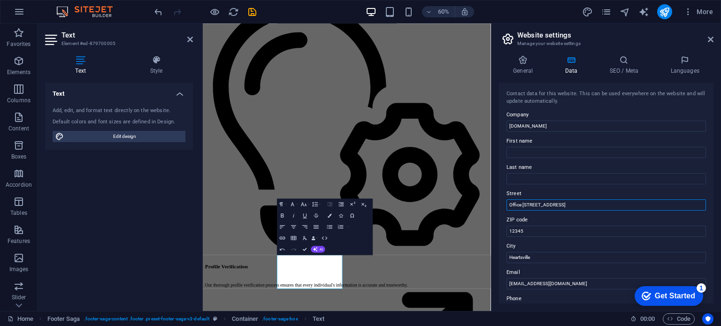
click at [589, 203] on input "Office # 207 Khaleej Tower Jail Road Lahore" at bounding box center [605, 204] width 199 height 11
type input "Office # 207 Khaleej Tower Jail Road"
drag, startPoint x: 738, startPoint y: 283, endPoint x: 647, endPoint y: 415, distance: 161.0
click at [521, 257] on input "Heartsville" at bounding box center [605, 257] width 199 height 11
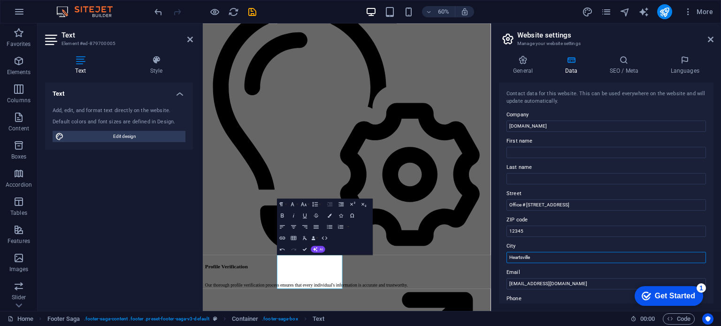
paste input "Lahor"
type input "Lahore"
drag, startPoint x: 536, startPoint y: 202, endPoint x: 529, endPoint y: 209, distance: 9.3
click at [535, 203] on input "Office # 207 Khaleej Tower Jail Road" at bounding box center [605, 204] width 199 height 11
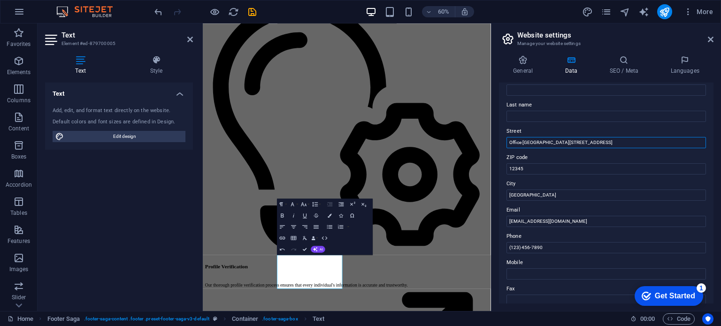
scroll to position [94, 0]
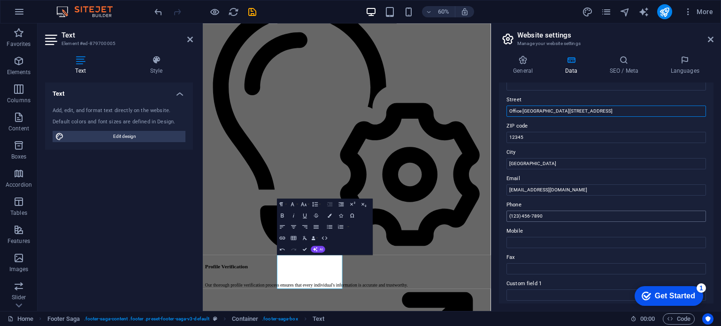
type input "Office # 207, Khaleej Tower Jail Road"
click at [543, 214] on input "(123) 456-7890" at bounding box center [605, 216] width 199 height 11
click at [526, 241] on input "Mobile" at bounding box center [605, 242] width 199 height 11
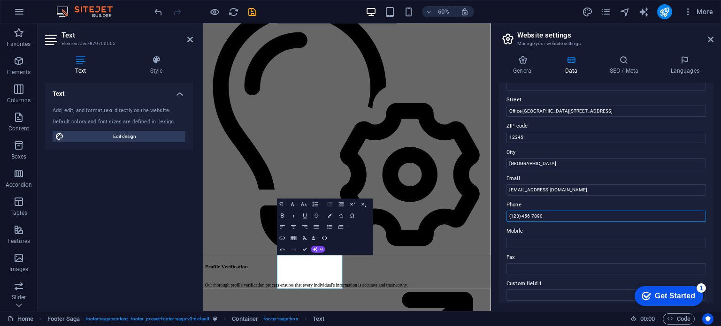
click at [538, 215] on input "(123) 456-7890" at bounding box center [605, 216] width 199 height 11
paste input "300 5548859"
click at [509, 217] on input "300 5548859" at bounding box center [605, 216] width 199 height 11
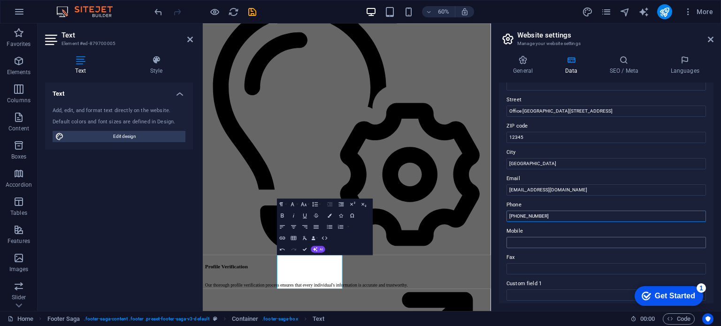
type input "+92 300 5548859"
click at [519, 243] on input "Mobile" at bounding box center [605, 242] width 199 height 11
paste input "968 9670 0132"
type input "+968 9670 0132"
click at [555, 231] on label "Mobile" at bounding box center [605, 231] width 199 height 11
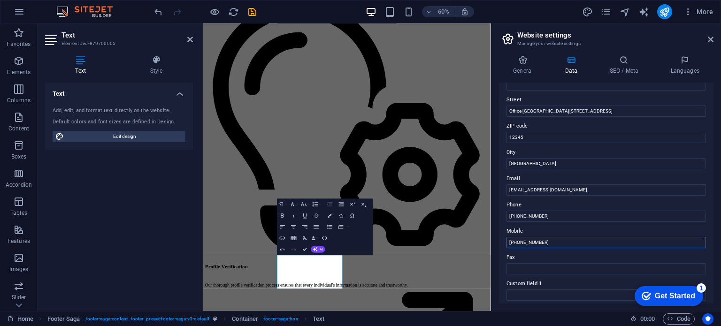
click at [555, 237] on input "+968 9670 0132" at bounding box center [605, 242] width 199 height 11
drag, startPoint x: 588, startPoint y: 110, endPoint x: 567, endPoint y: 112, distance: 20.7
click at [567, 112] on input "Office # 207, Khaleej Tower Jail Road" at bounding box center [605, 111] width 199 height 11
type input "Office # 207, Khaleej Tower"
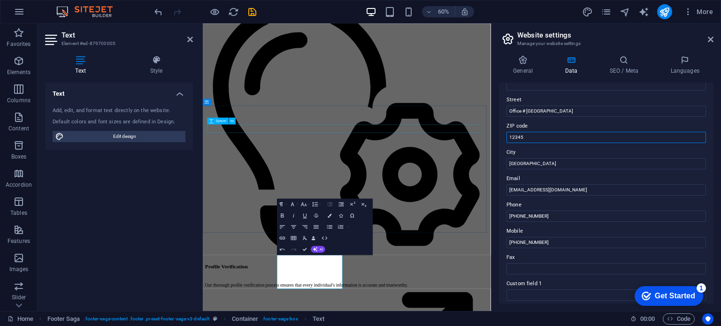
drag, startPoint x: 731, startPoint y: 159, endPoint x: 649, endPoint y: 194, distance: 89.5
click at [516, 137] on input "12345" at bounding box center [605, 137] width 199 height 11
paste input "Jail Road"
type input "Jail Road"
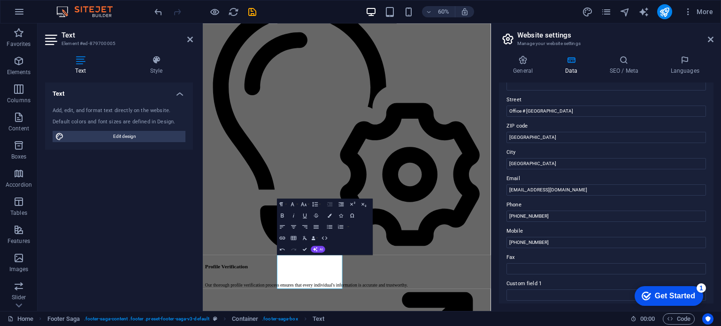
click at [544, 152] on label "City" at bounding box center [605, 152] width 199 height 11
click at [544, 158] on input "Lahore" at bounding box center [605, 163] width 199 height 11
click at [523, 109] on input "Office # 207, Khaleej Tower" at bounding box center [605, 111] width 199 height 11
drag, startPoint x: 508, startPoint y: 110, endPoint x: 495, endPoint y: 112, distance: 12.8
click at [495, 112] on div "General Data SEO / Meta Languages Website name phmatrimony.com Logo Drag files …" at bounding box center [606, 179] width 230 height 263
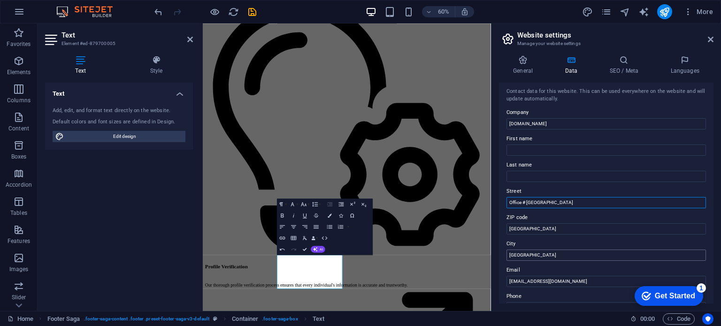
scroll to position [0, 0]
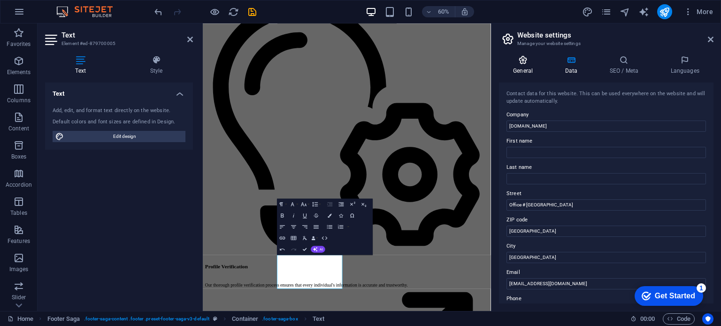
click at [521, 69] on h4 "General" at bounding box center [525, 65] width 52 height 20
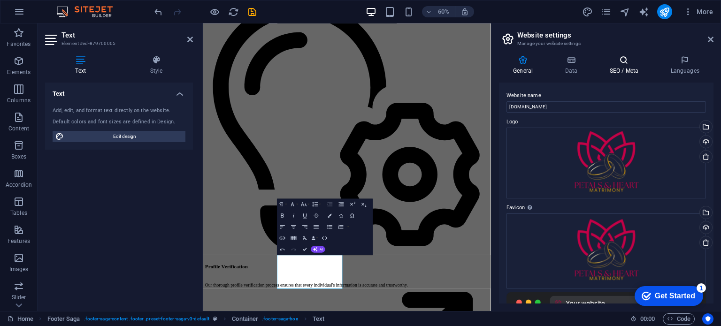
click at [631, 74] on h4 "SEO / Meta" at bounding box center [625, 65] width 61 height 20
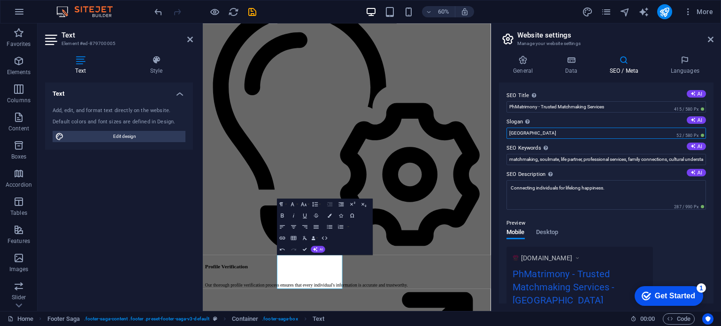
click at [526, 131] on input "Berlin" at bounding box center [605, 133] width 199 height 11
type input "L"
